Goal: Task Accomplishment & Management: Manage account settings

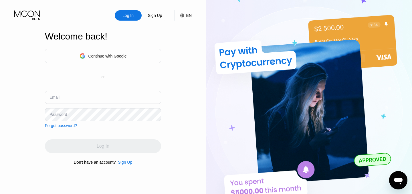
click at [141, 53] on div "Continue with Google" at bounding box center [103, 56] width 116 height 14
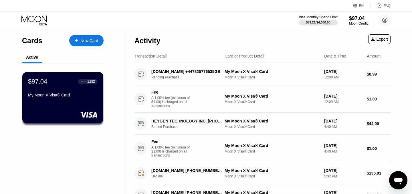
click at [81, 83] on div "● ● ● ● 1282" at bounding box center [88, 81] width 14 height 4
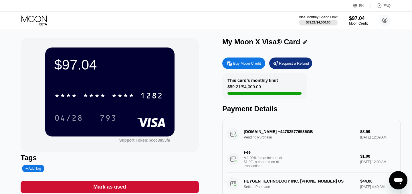
click at [271, 88] on div "This card’s monthly limit $59.21 / $4,000.00" at bounding box center [264, 86] width 84 height 26
click at [258, 79] on div "This card’s monthly limit" at bounding box center [252, 80] width 50 height 5
click at [310, 22] on div "$59.21 / $4,000.00" at bounding box center [317, 22] width 25 height 3
